Goal: Information Seeking & Learning: Learn about a topic

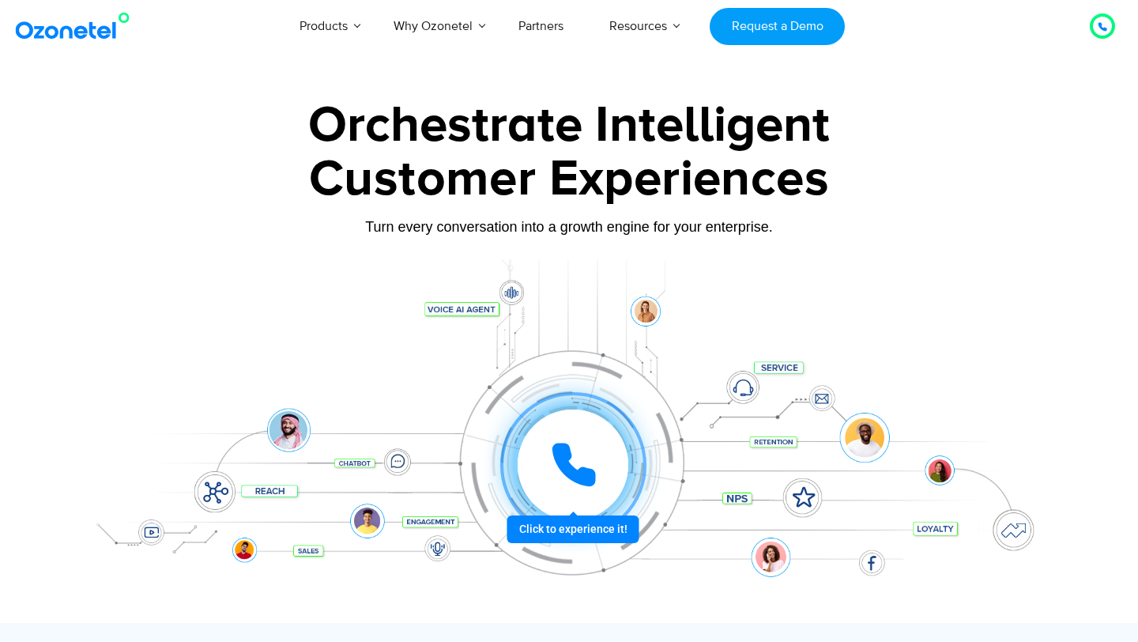
click at [578, 457] on icon at bounding box center [573, 464] width 47 height 47
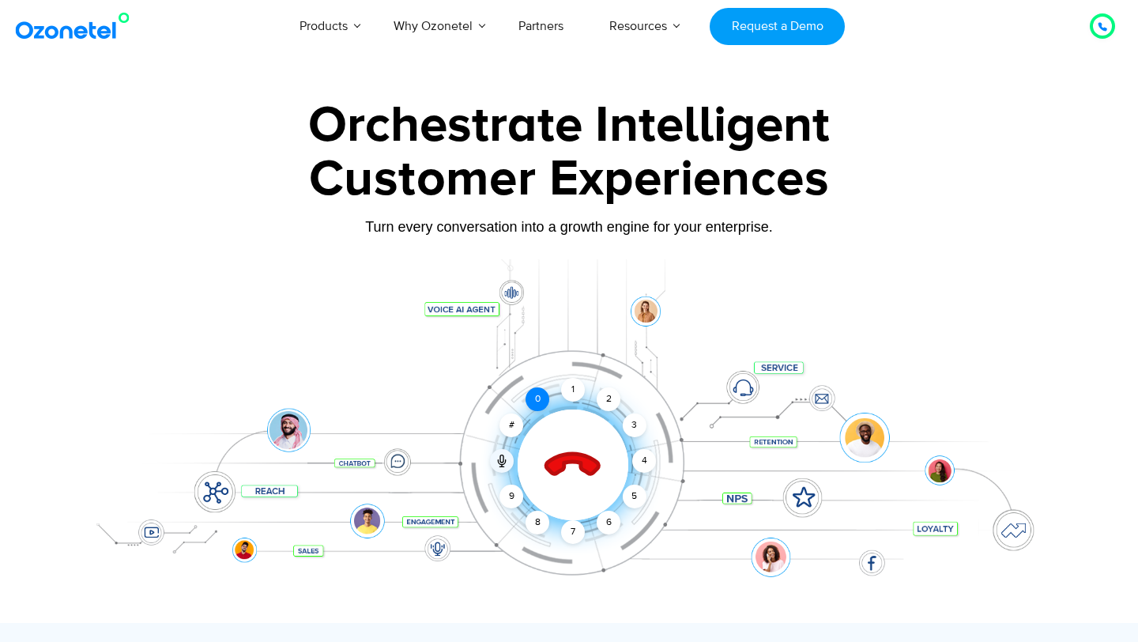
click at [534, 402] on div "0" at bounding box center [538, 399] width 24 height 24
click at [570, 390] on div "1" at bounding box center [573, 390] width 24 height 24
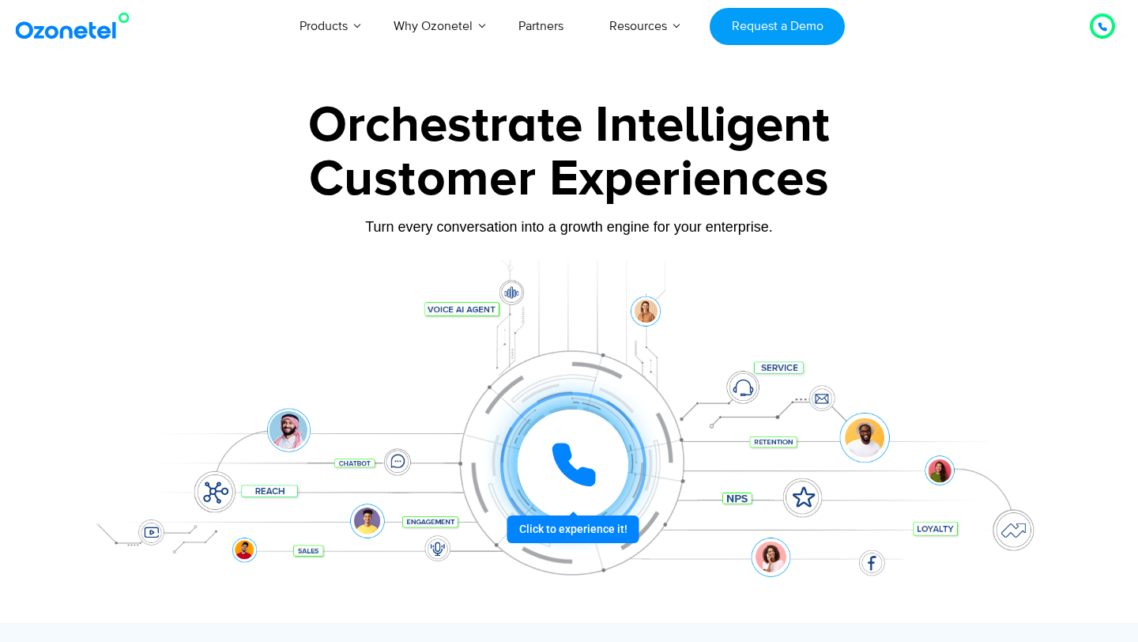
click at [572, 477] on icon at bounding box center [574, 465] width 40 height 40
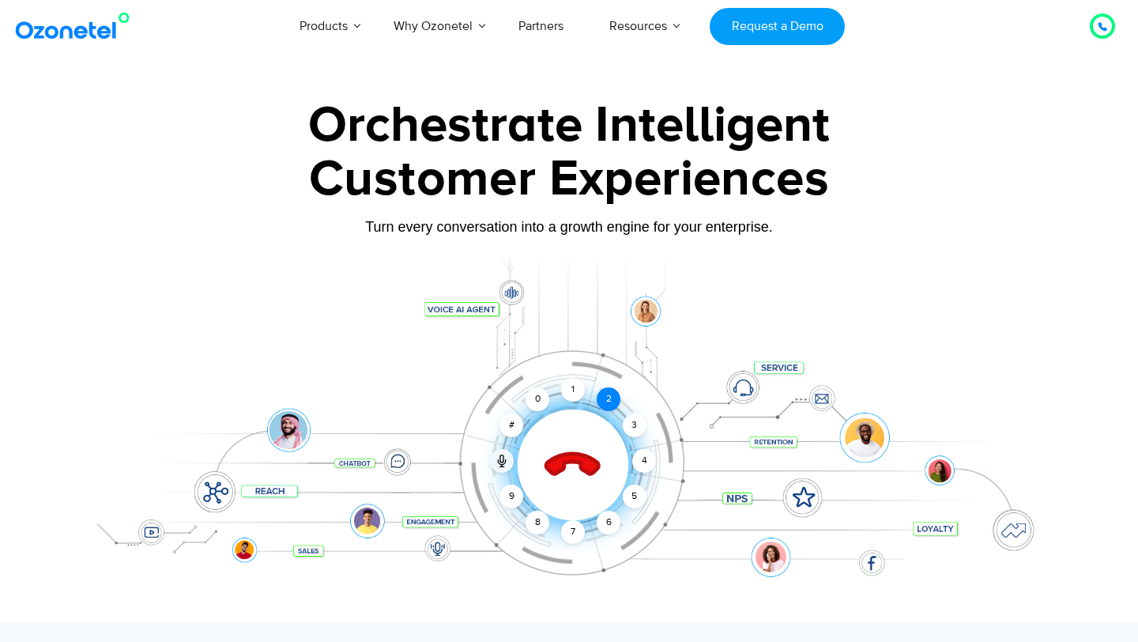
click at [606, 398] on div "2" at bounding box center [609, 399] width 24 height 24
click at [575, 393] on div "1" at bounding box center [573, 390] width 24 height 24
click at [568, 463] on icon at bounding box center [572, 465] width 55 height 55
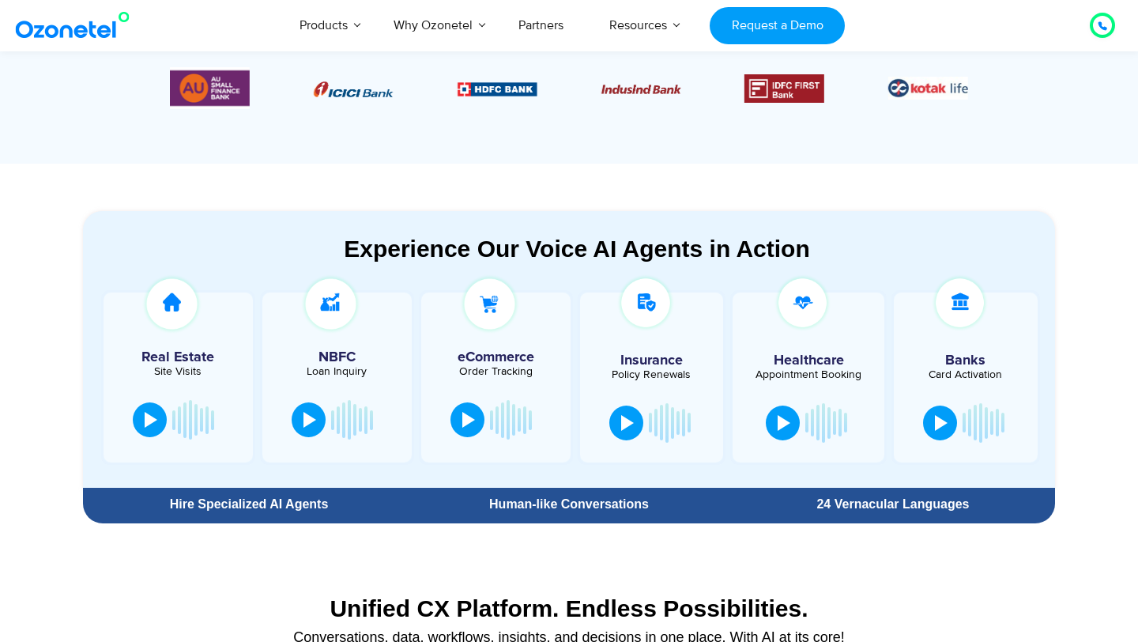
scroll to position [719, 0]
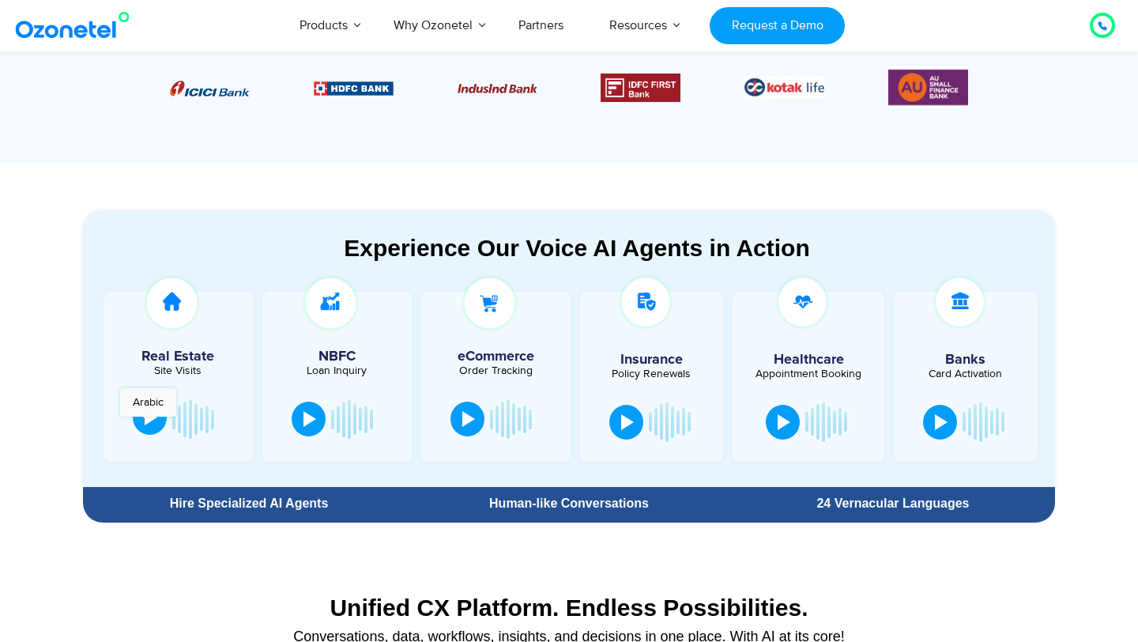
click at [148, 424] on div at bounding box center [151, 417] width 13 height 16
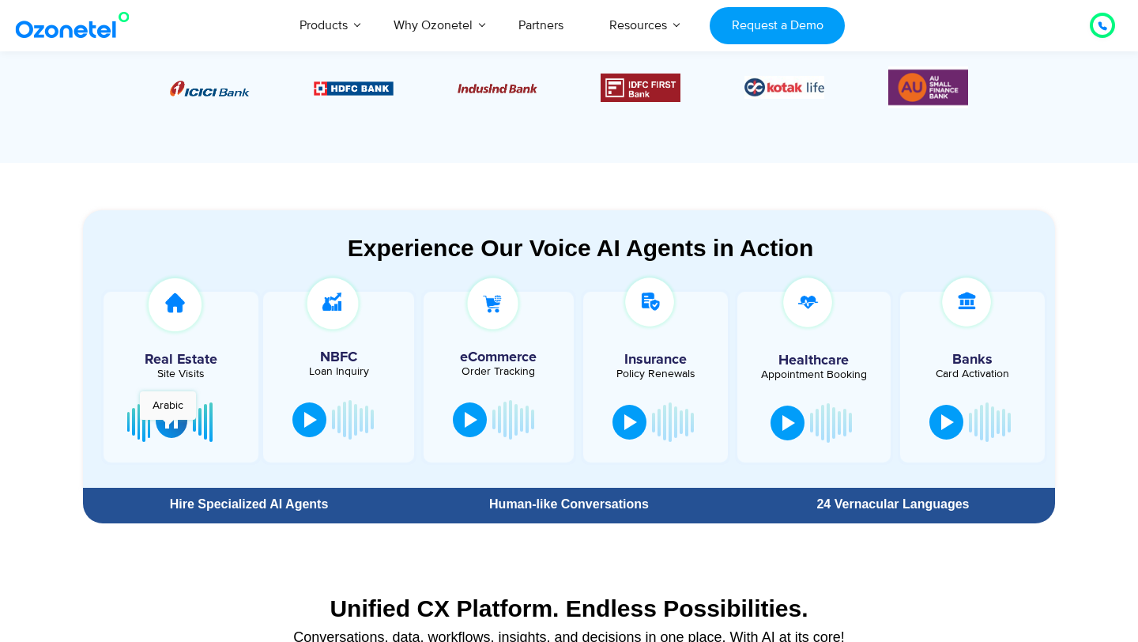
click at [168, 428] on div at bounding box center [171, 421] width 13 height 16
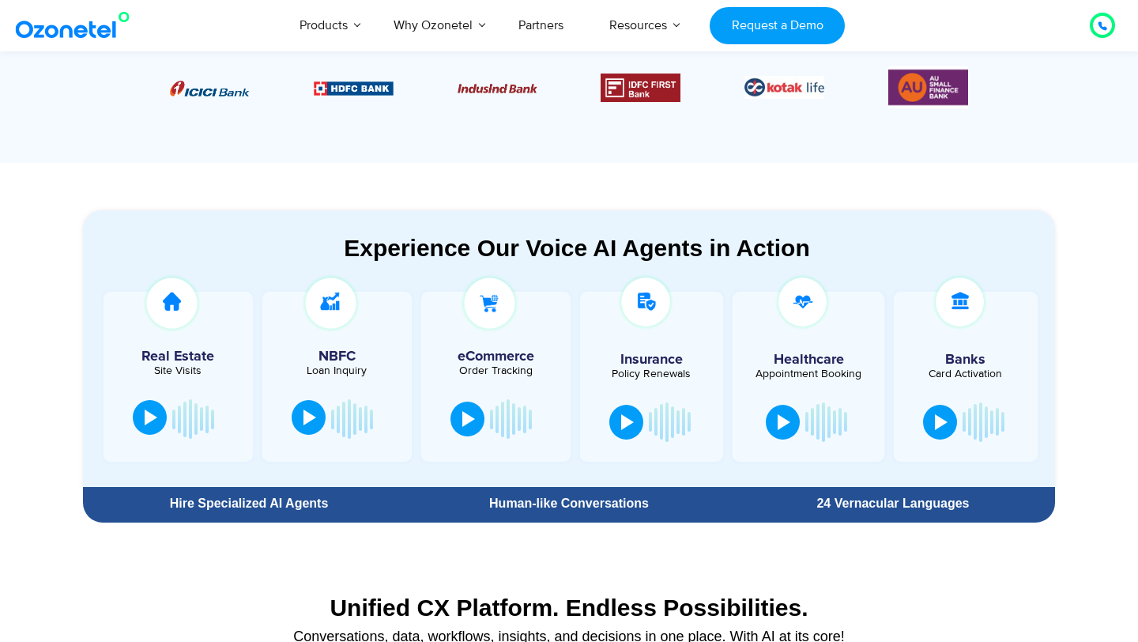
click at [315, 429] on button at bounding box center [309, 417] width 34 height 35
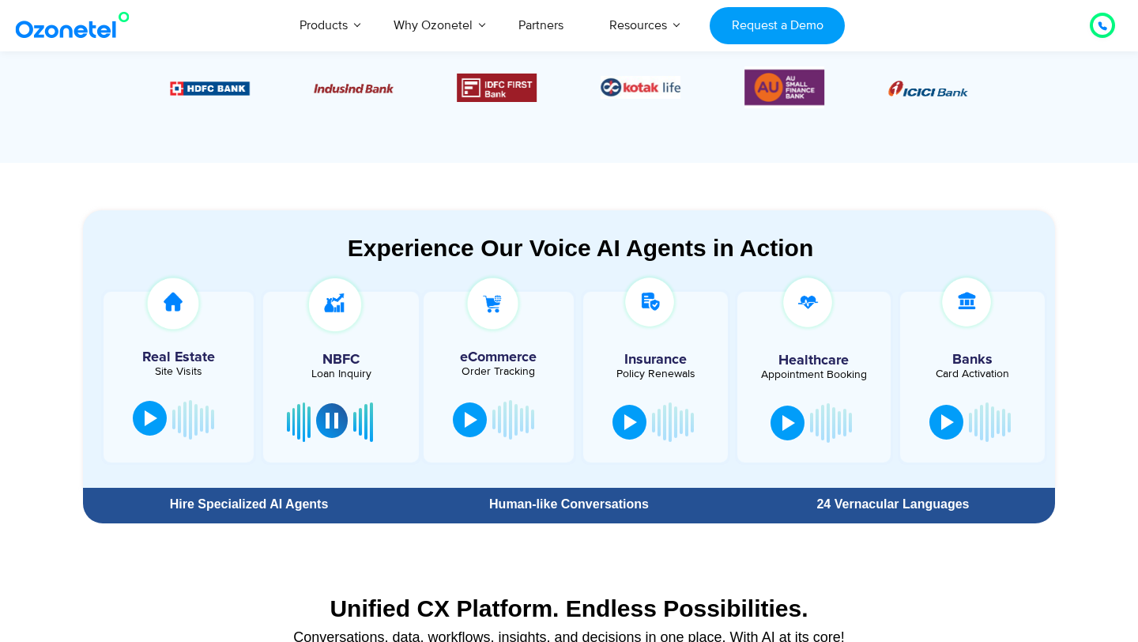
click at [330, 424] on div at bounding box center [332, 421] width 13 height 16
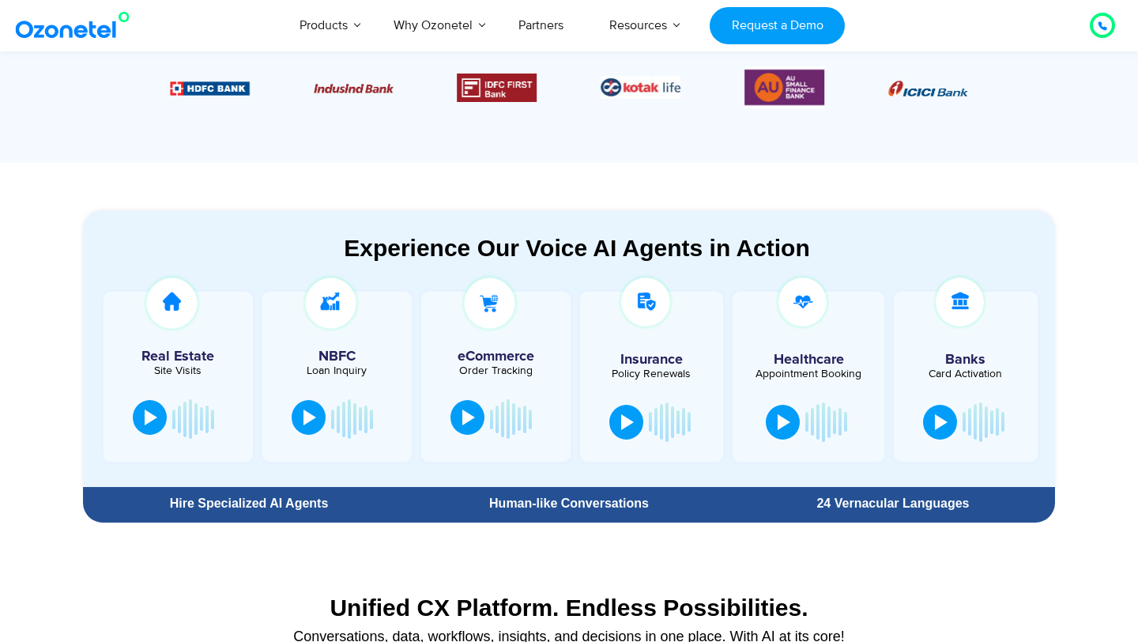
click at [459, 431] on button at bounding box center [467, 417] width 34 height 35
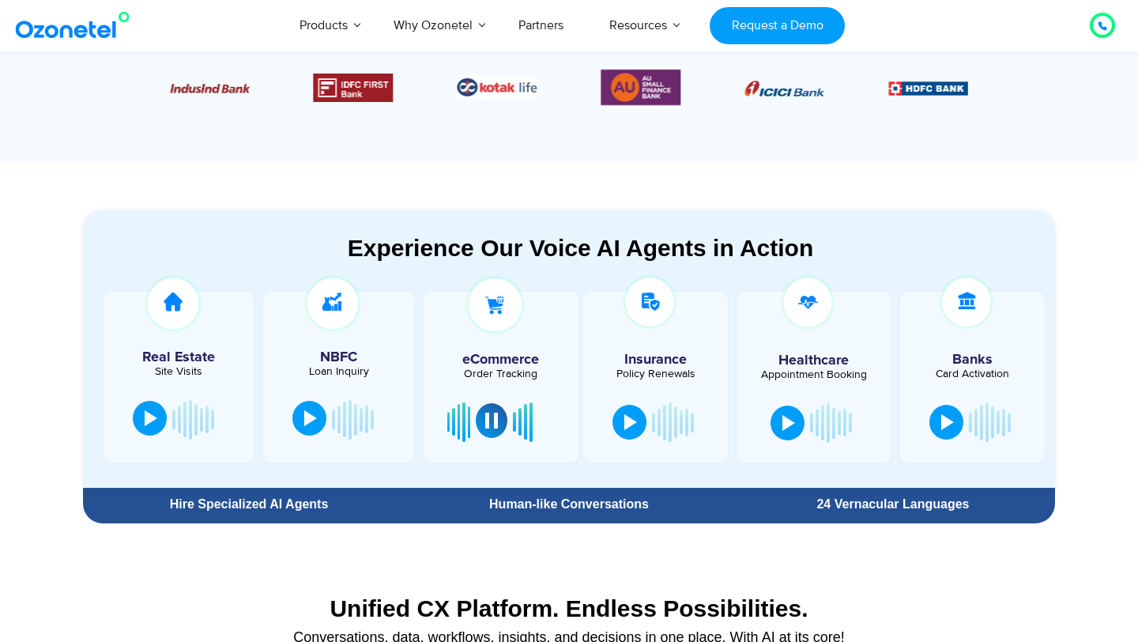
click at [492, 425] on div at bounding box center [491, 421] width 13 height 16
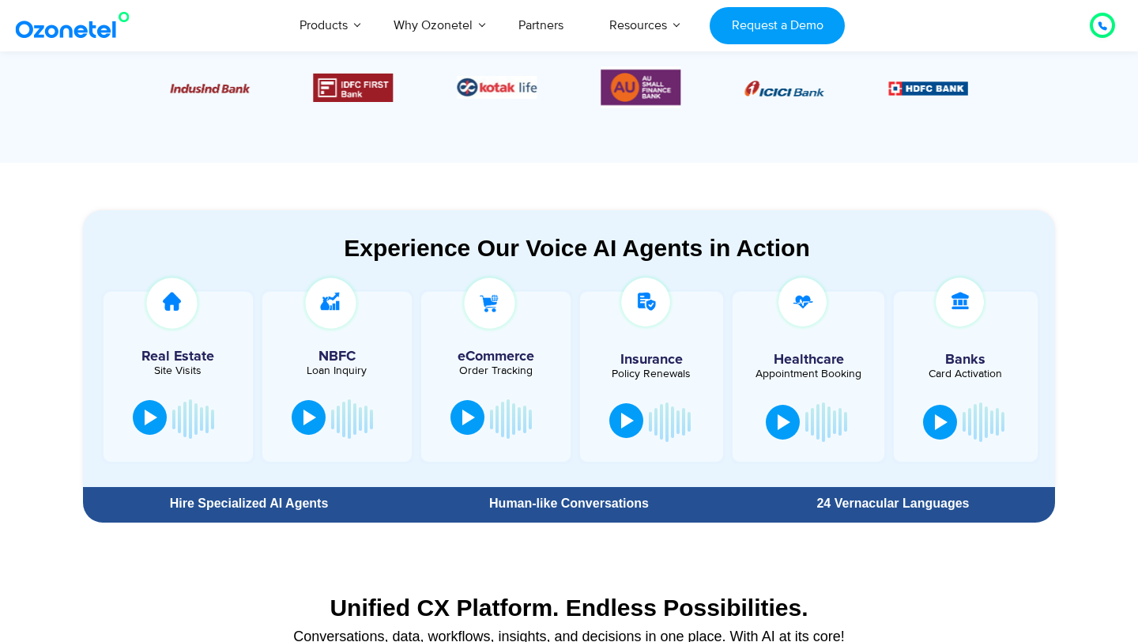
click at [628, 428] on button at bounding box center [626, 420] width 34 height 35
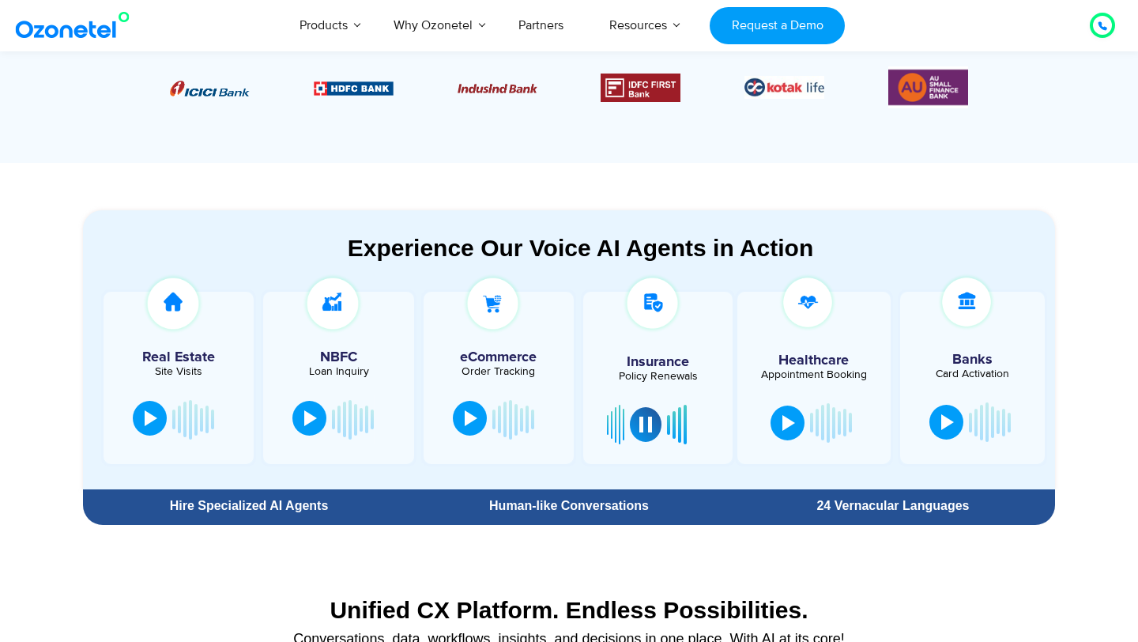
click at [1099, 29] on icon at bounding box center [1102, 25] width 9 height 9
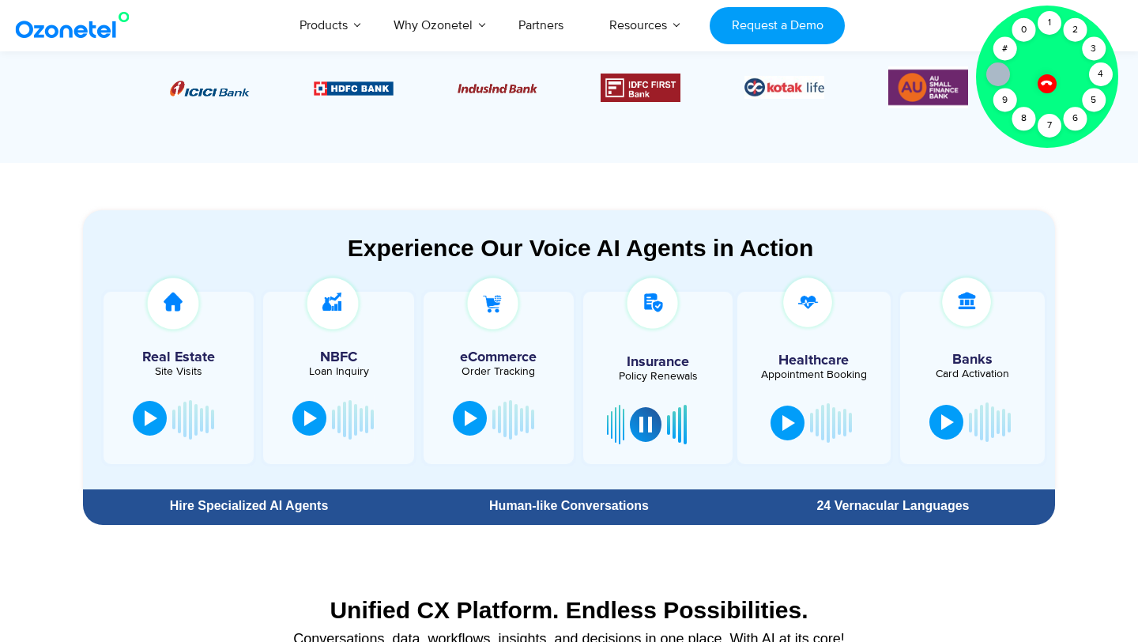
click at [1048, 84] on icon at bounding box center [1046, 82] width 13 height 13
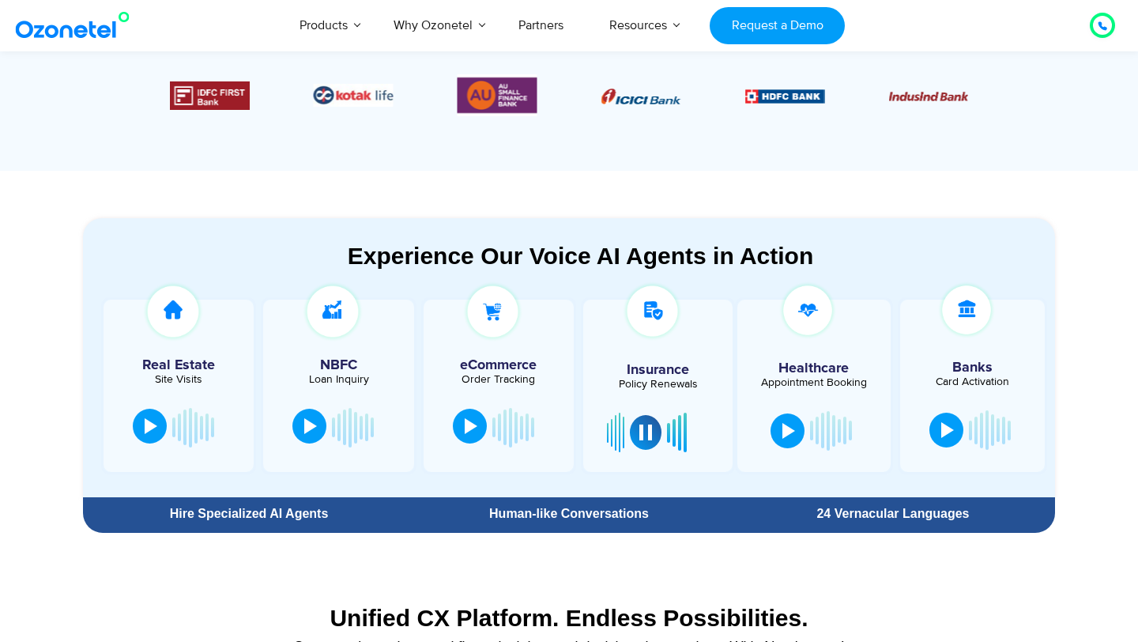
scroll to position [709, 0]
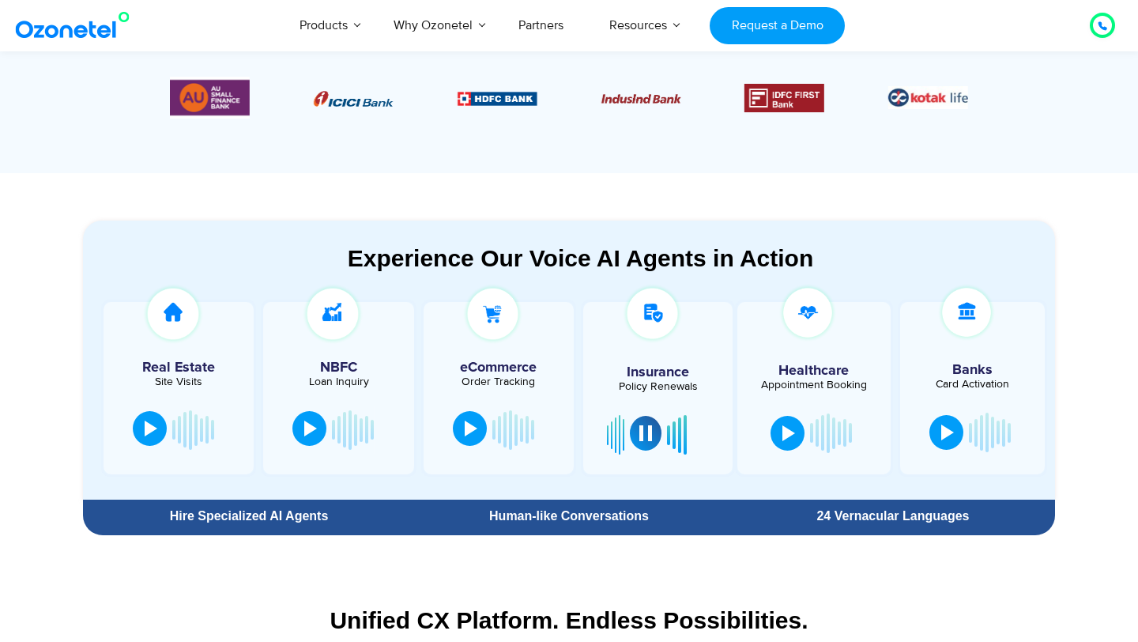
click at [648, 436] on div at bounding box center [645, 433] width 13 height 16
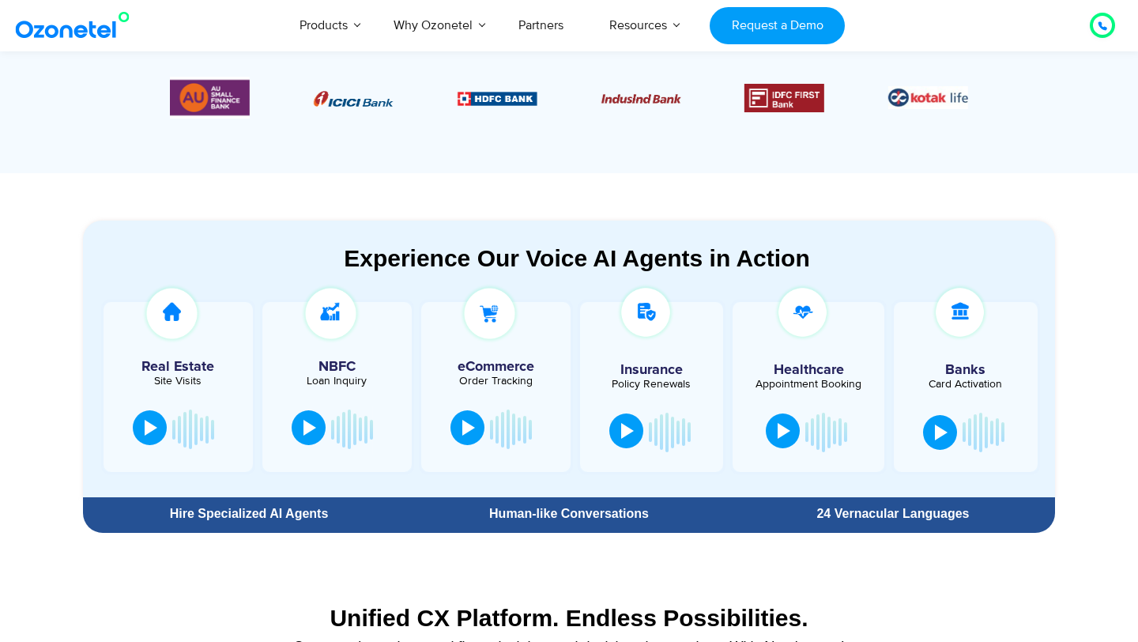
click at [778, 434] on div at bounding box center [784, 431] width 13 height 16
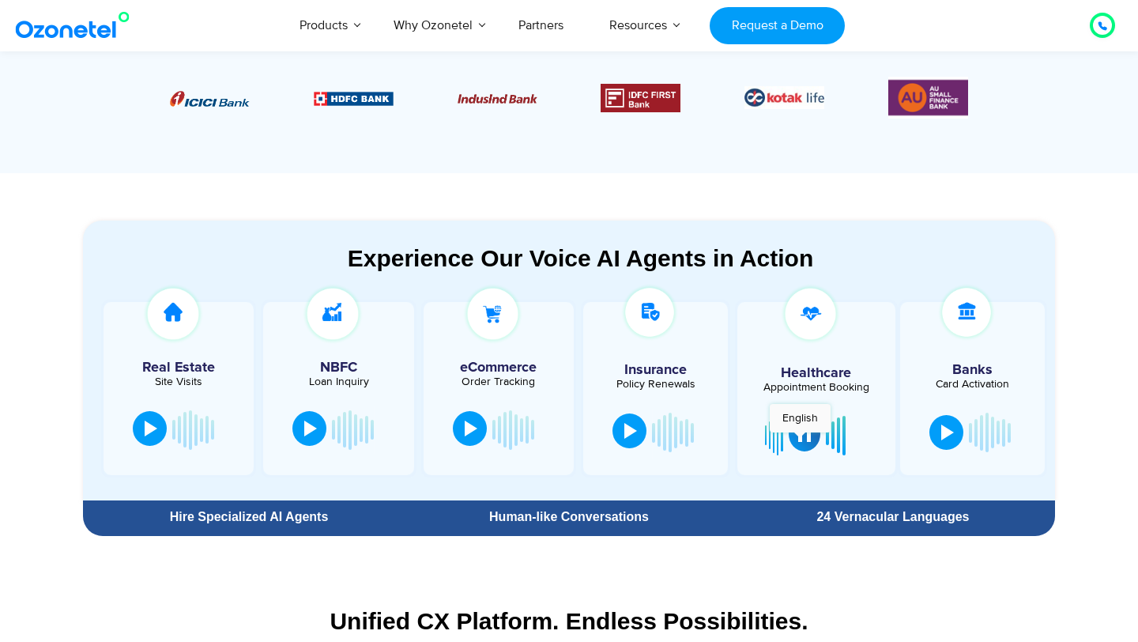
click at [800, 440] on div at bounding box center [804, 434] width 13 height 16
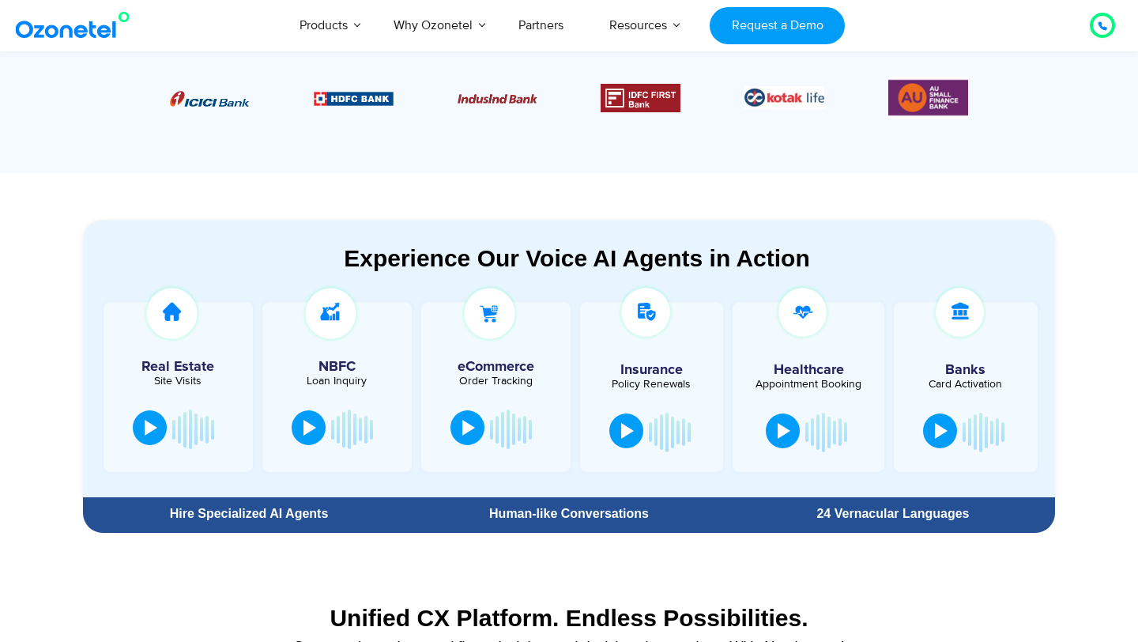
click at [945, 432] on div at bounding box center [941, 431] width 13 height 16
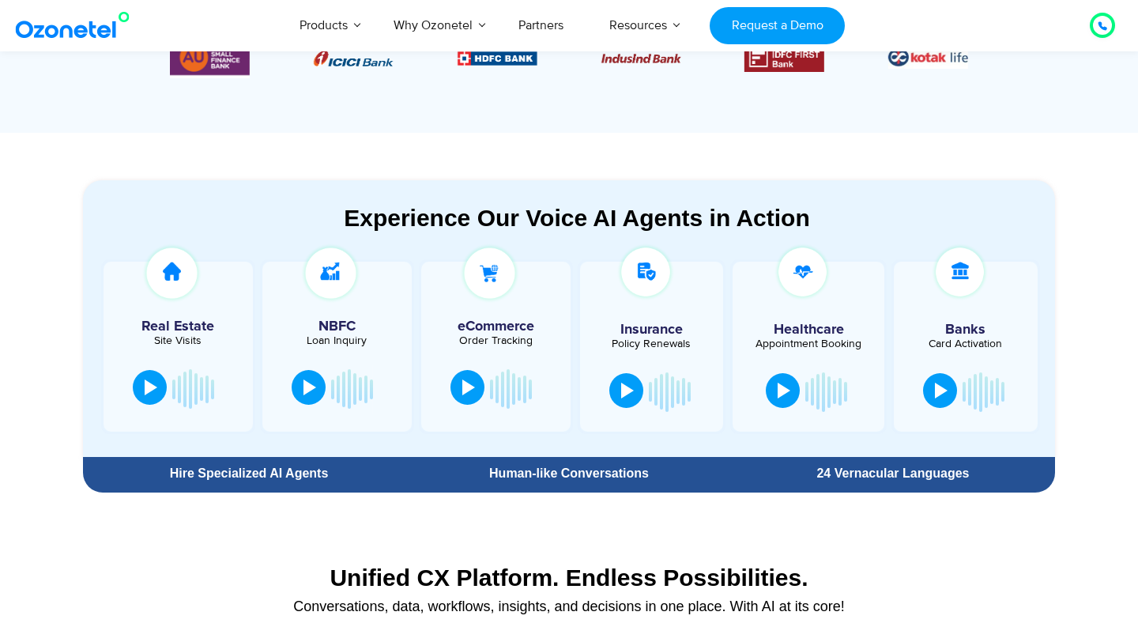
scroll to position [750, 0]
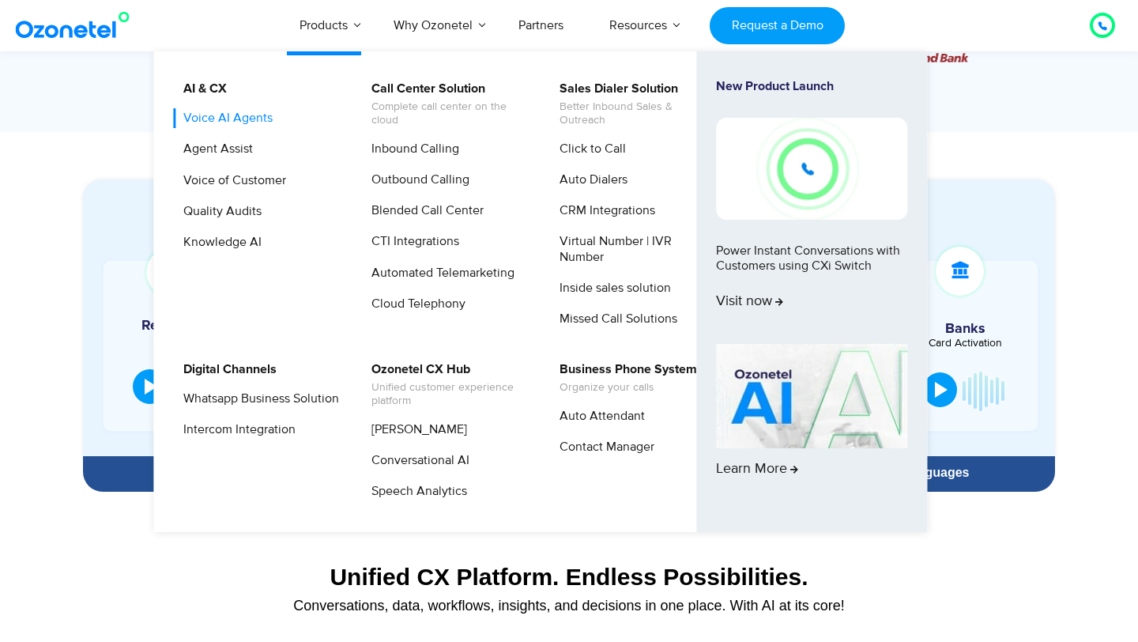
click at [246, 115] on link "Voice AI Agents" at bounding box center [224, 118] width 102 height 20
